Goal: Find specific page/section: Find specific page/section

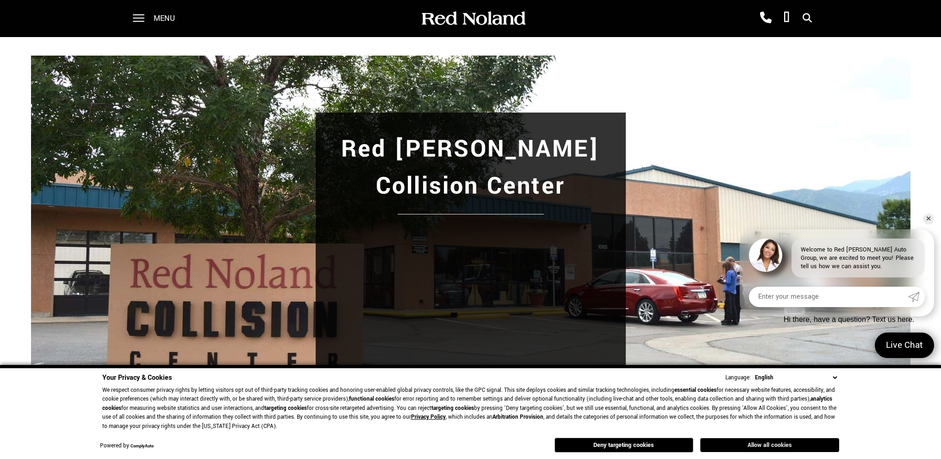
click at [802, 445] on button "Allow all cookies" at bounding box center [769, 445] width 139 height 14
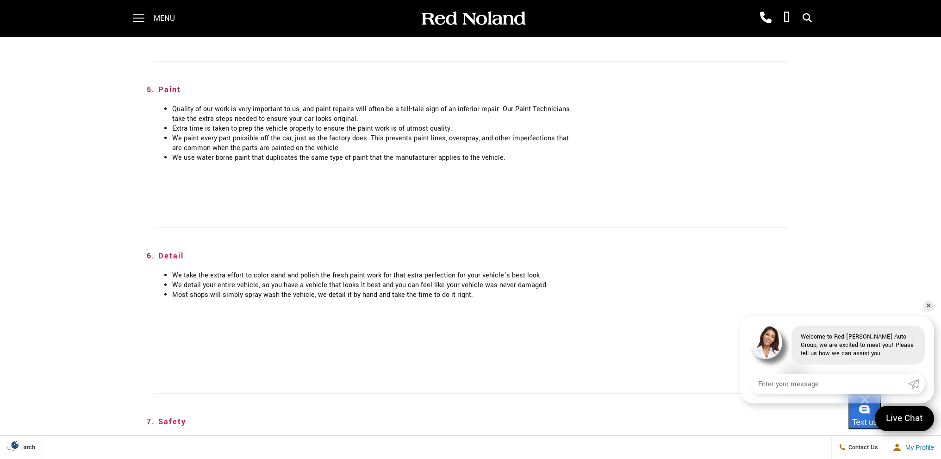
scroll to position [1991, 0]
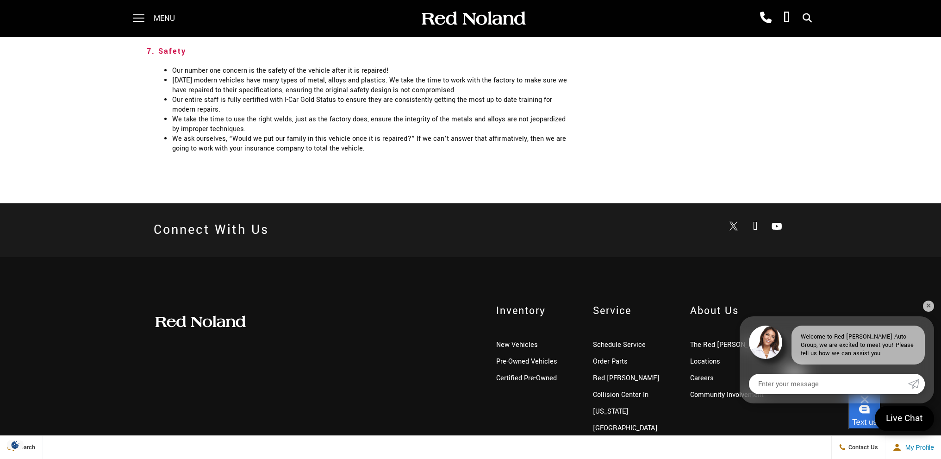
click at [924, 310] on div "Inventory New Vehicles Pre-Owned Vehicles Certified Pre-Owned Service Schedule …" at bounding box center [470, 370] width 941 height 226
click at [924, 304] on link "✕" at bounding box center [928, 305] width 11 height 11
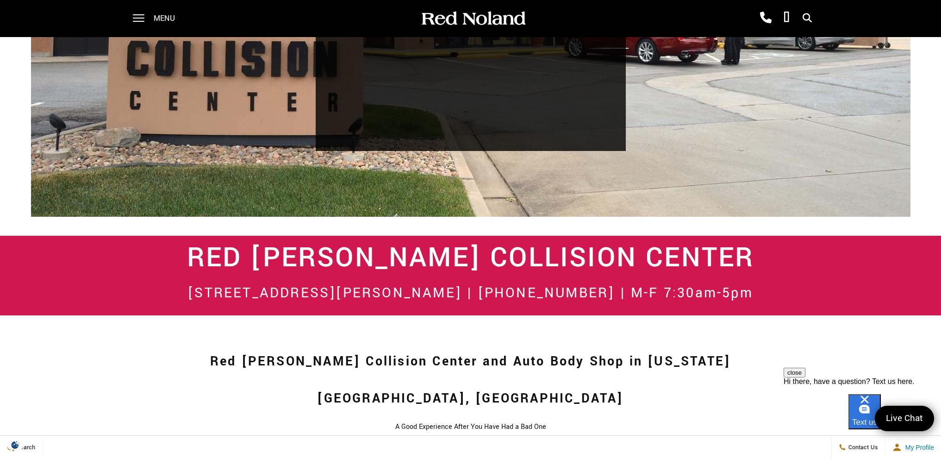
scroll to position [0, 0]
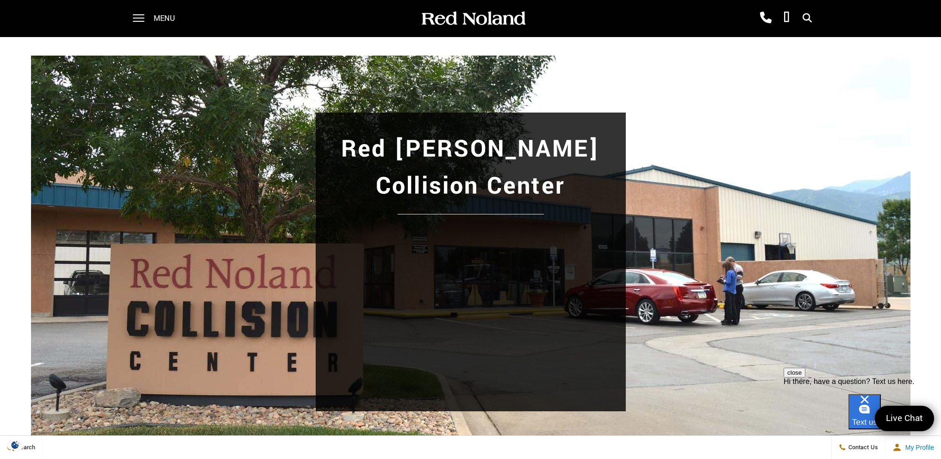
click at [158, 19] on span "Menu" at bounding box center [164, 18] width 21 height 37
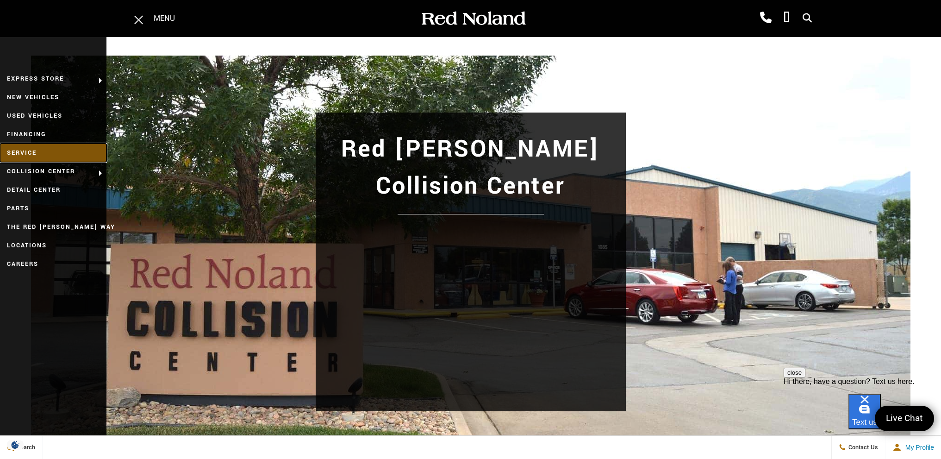
click at [43, 156] on link "Service" at bounding box center [53, 153] width 106 height 19
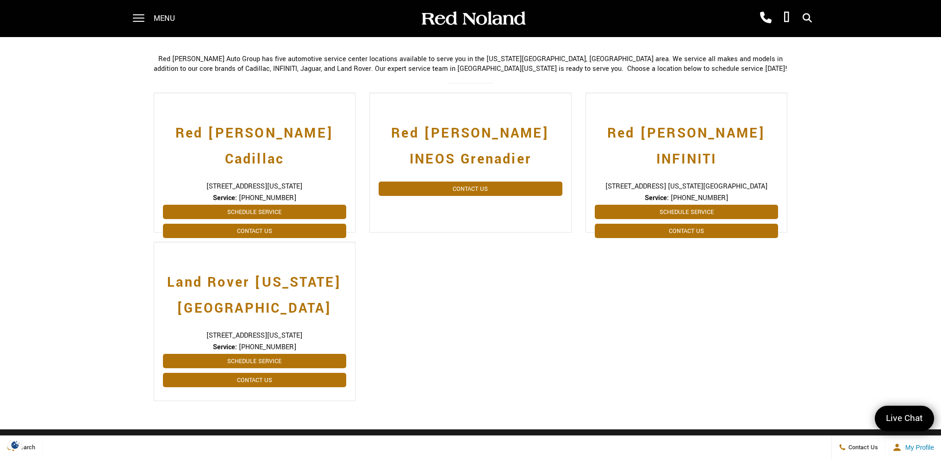
scroll to position [184, 0]
